Goal: Task Accomplishment & Management: Complete application form

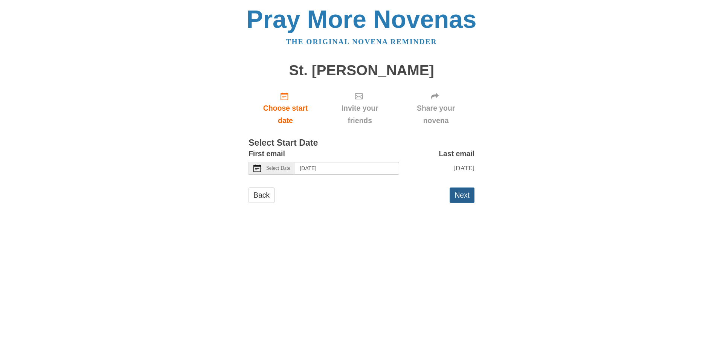
click at [462, 194] on button "Next" at bounding box center [462, 195] width 25 height 15
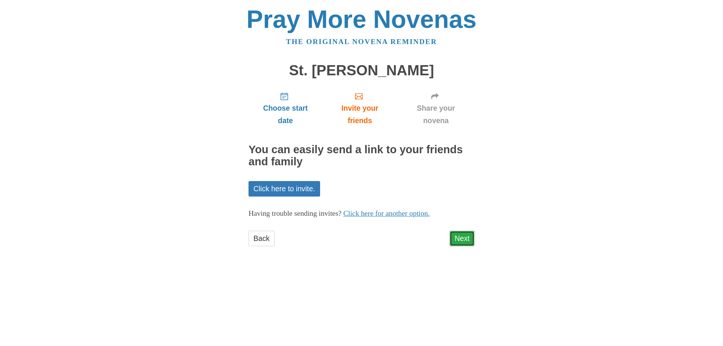
click at [464, 240] on link "Next" at bounding box center [462, 238] width 25 height 15
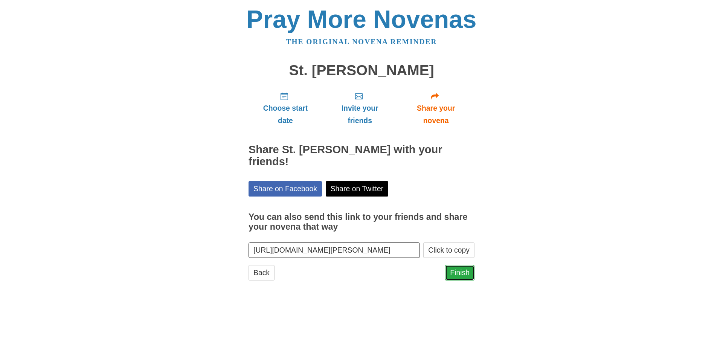
click at [470, 273] on link "Finish" at bounding box center [459, 272] width 29 height 15
